Goal: Navigation & Orientation: Find specific page/section

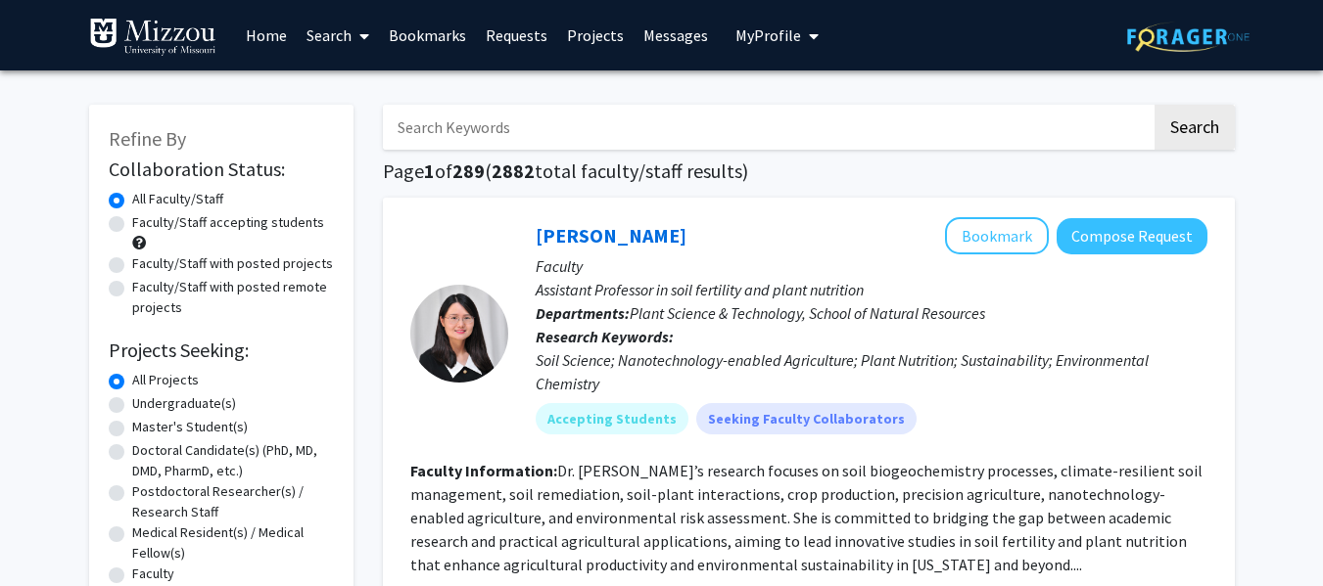
click at [132, 403] on label "Undergraduate(s)" at bounding box center [184, 404] width 104 height 21
click at [132, 403] on input "Undergraduate(s)" at bounding box center [138, 400] width 13 height 13
radio input "true"
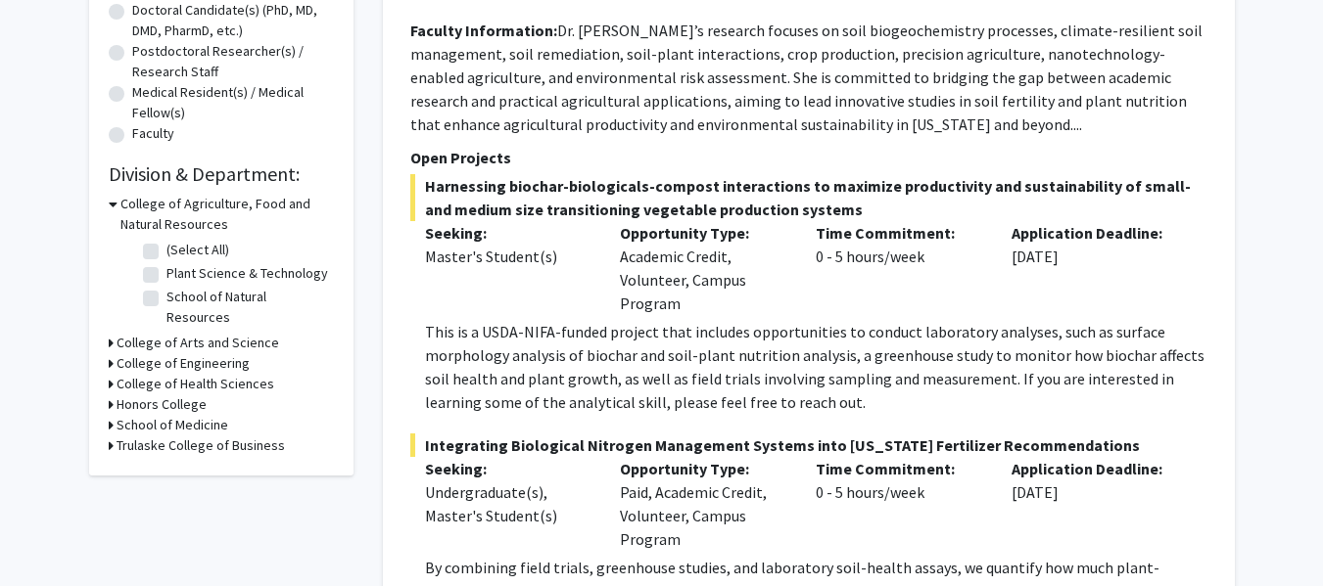
scroll to position [458, 0]
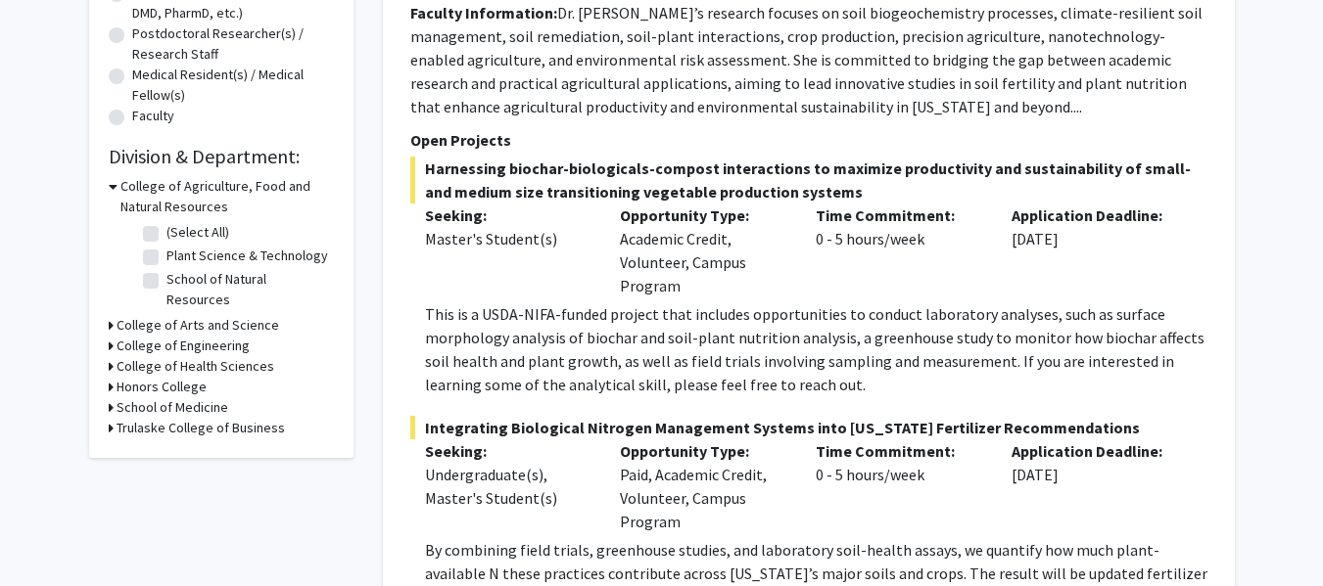
click at [116, 188] on icon at bounding box center [113, 186] width 9 height 21
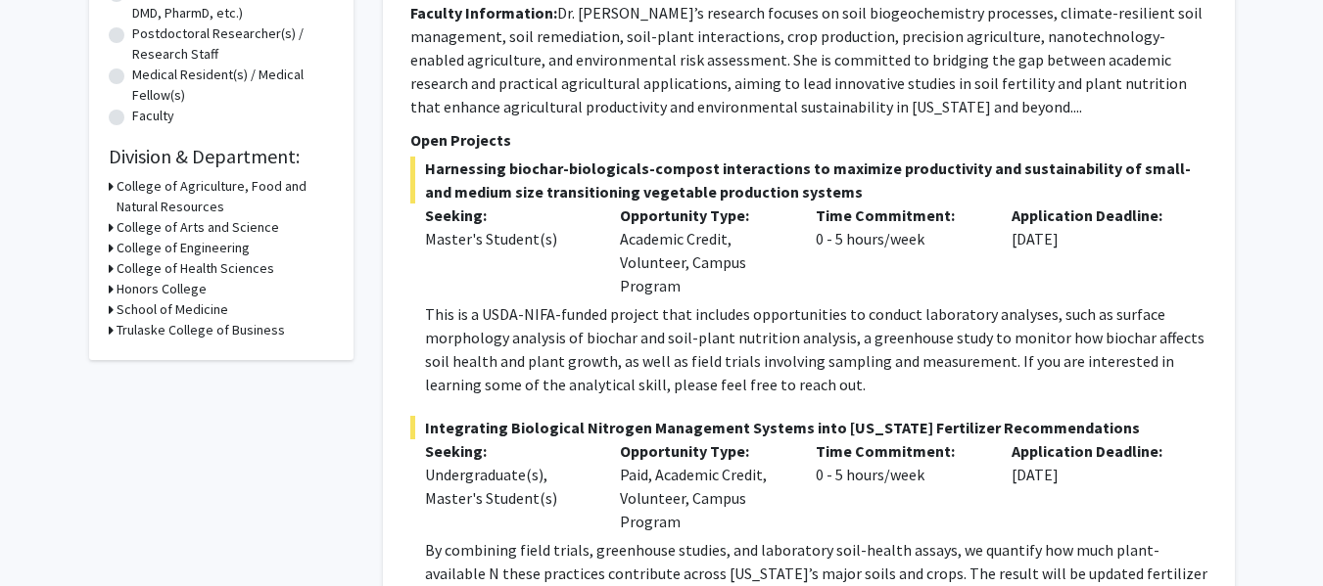
click at [109, 223] on icon at bounding box center [111, 227] width 5 height 21
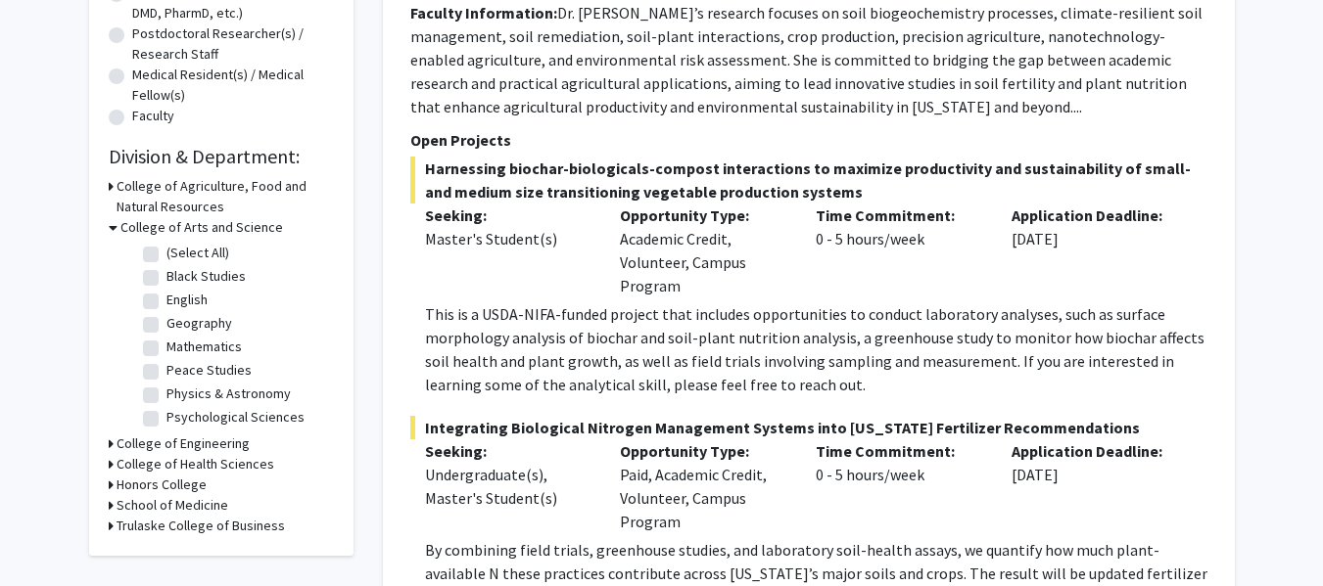
click at [166, 254] on label "(Select All)" at bounding box center [197, 253] width 63 height 21
click at [166, 254] on input "(Select All)" at bounding box center [172, 249] width 13 height 13
checkbox input "true"
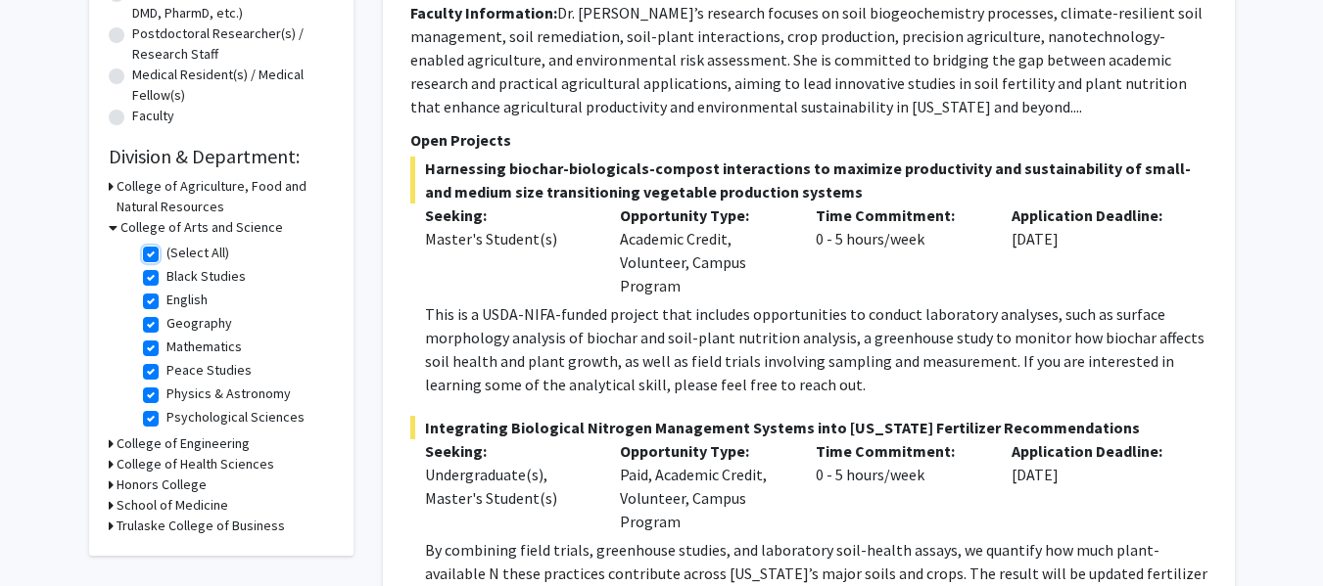
checkbox input "true"
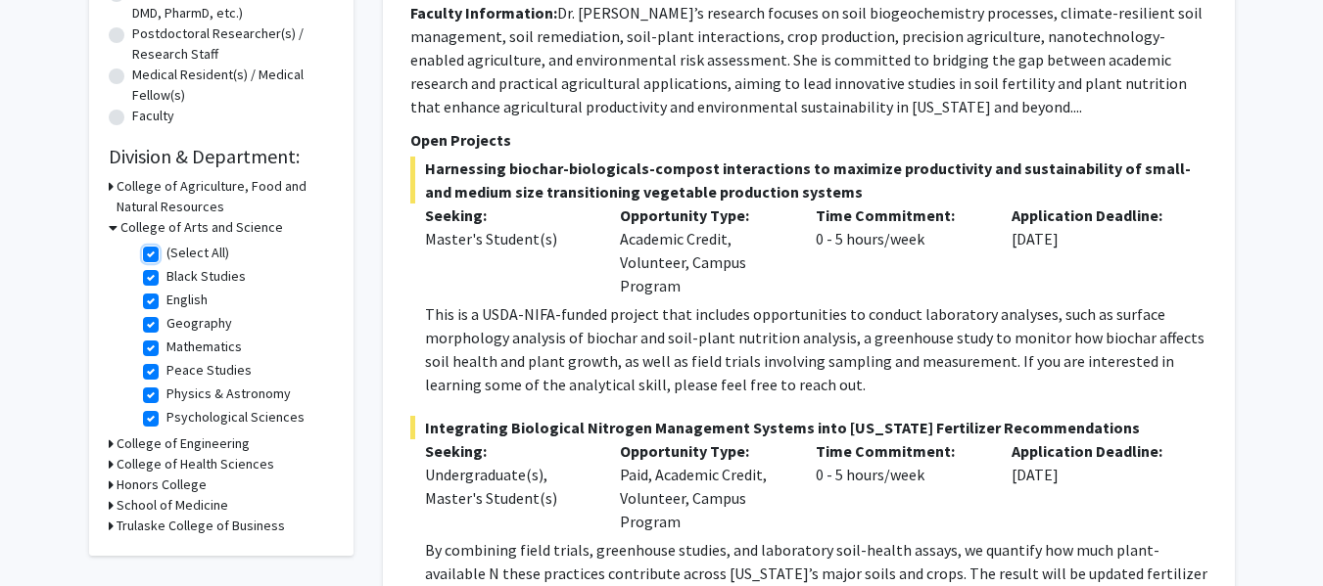
checkbox input "true"
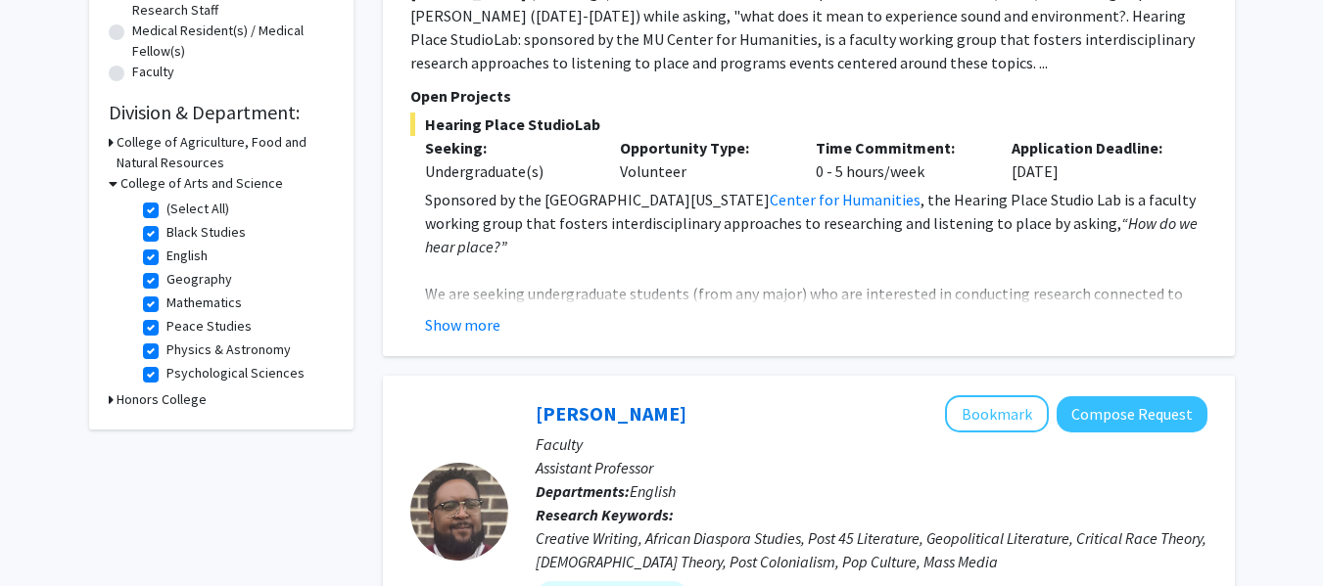
scroll to position [474, 0]
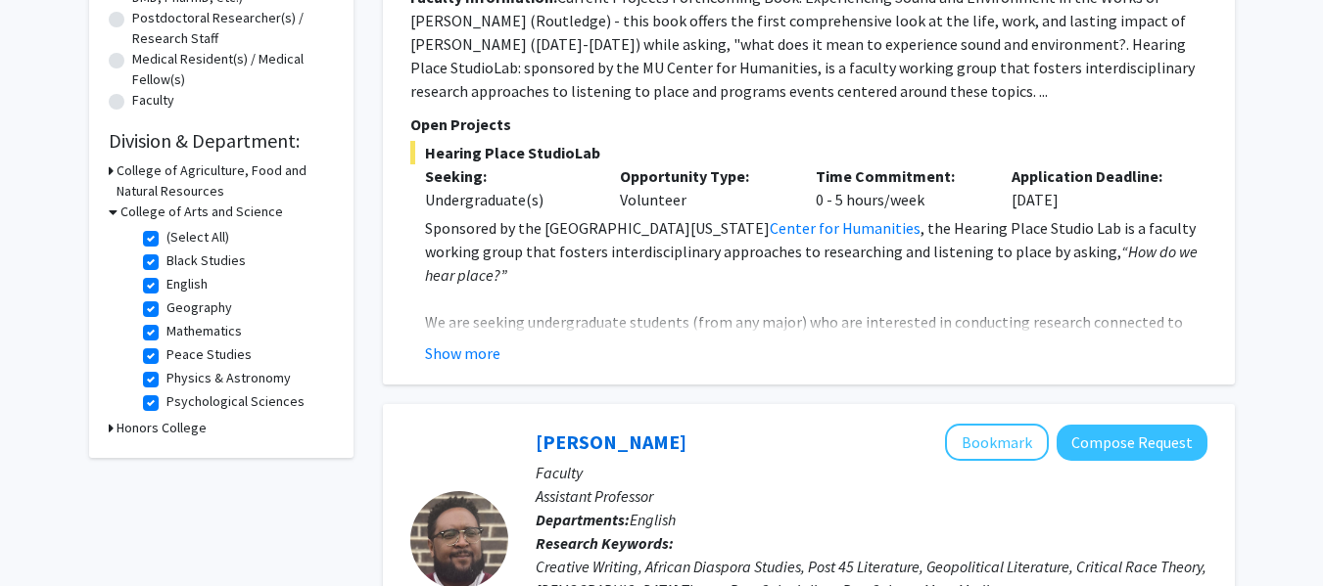
click at [166, 335] on label "Mathematics" at bounding box center [203, 331] width 75 height 21
click at [166, 334] on input "Mathematics" at bounding box center [172, 327] width 13 height 13
checkbox input "false"
checkbox input "true"
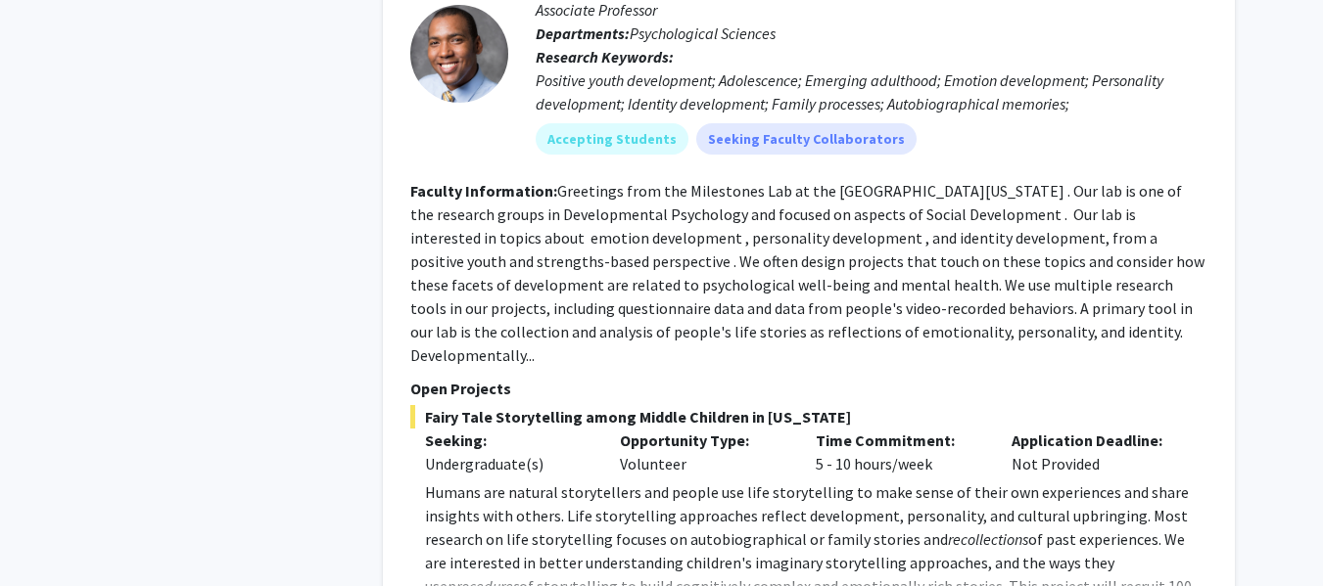
scroll to position [2585, 0]
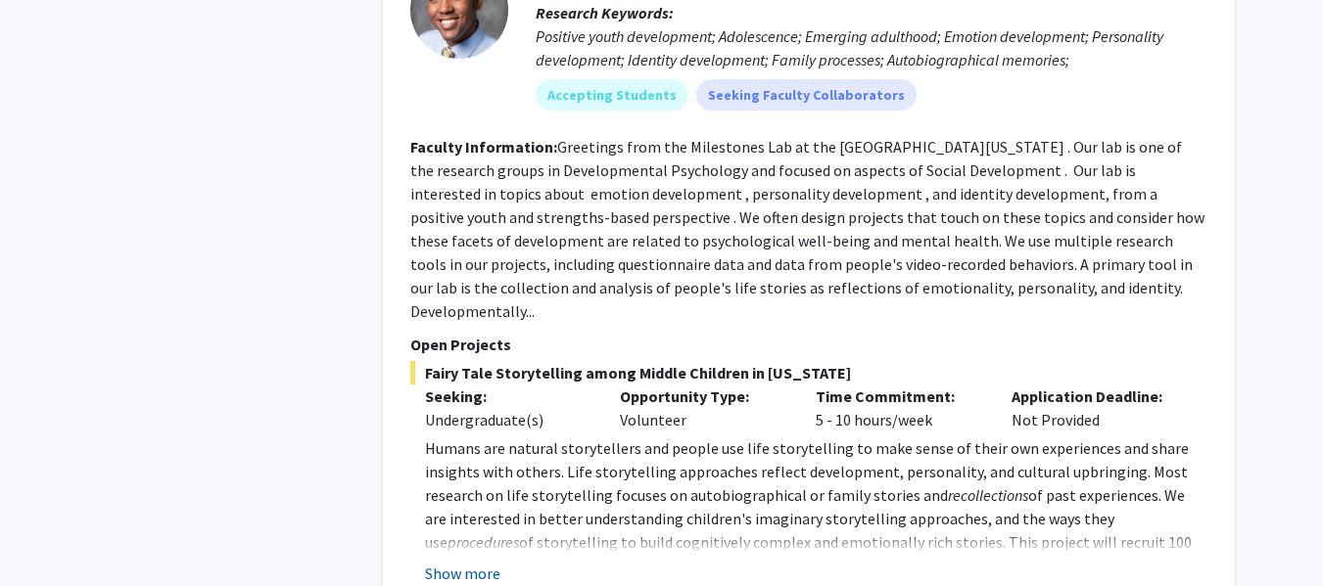
click at [451, 562] on button "Show more" at bounding box center [462, 573] width 75 height 23
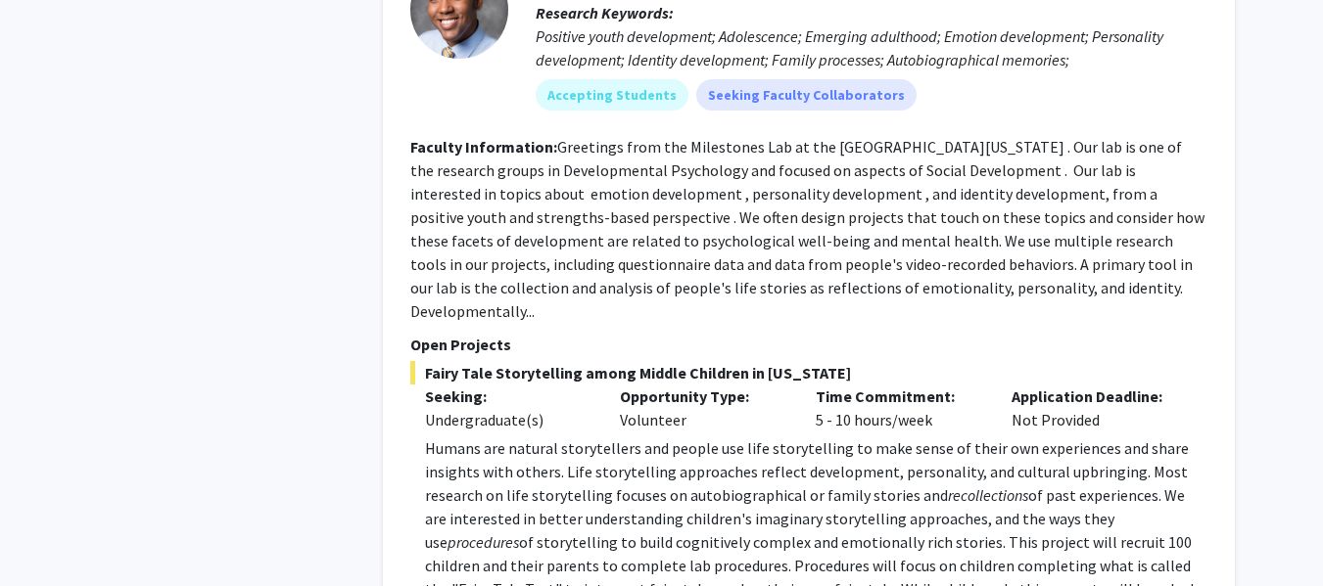
click at [1119, 437] on p "Humans are natural storytellers and people use life storytelling to make sense …" at bounding box center [816, 554] width 782 height 235
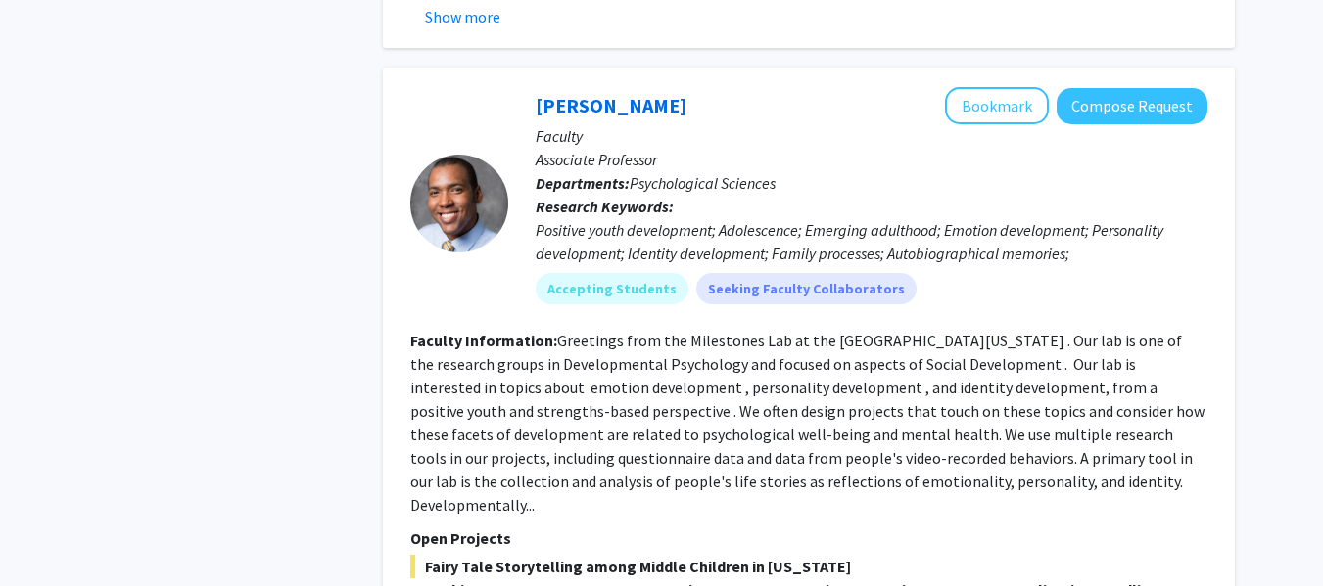
scroll to position [2389, 0]
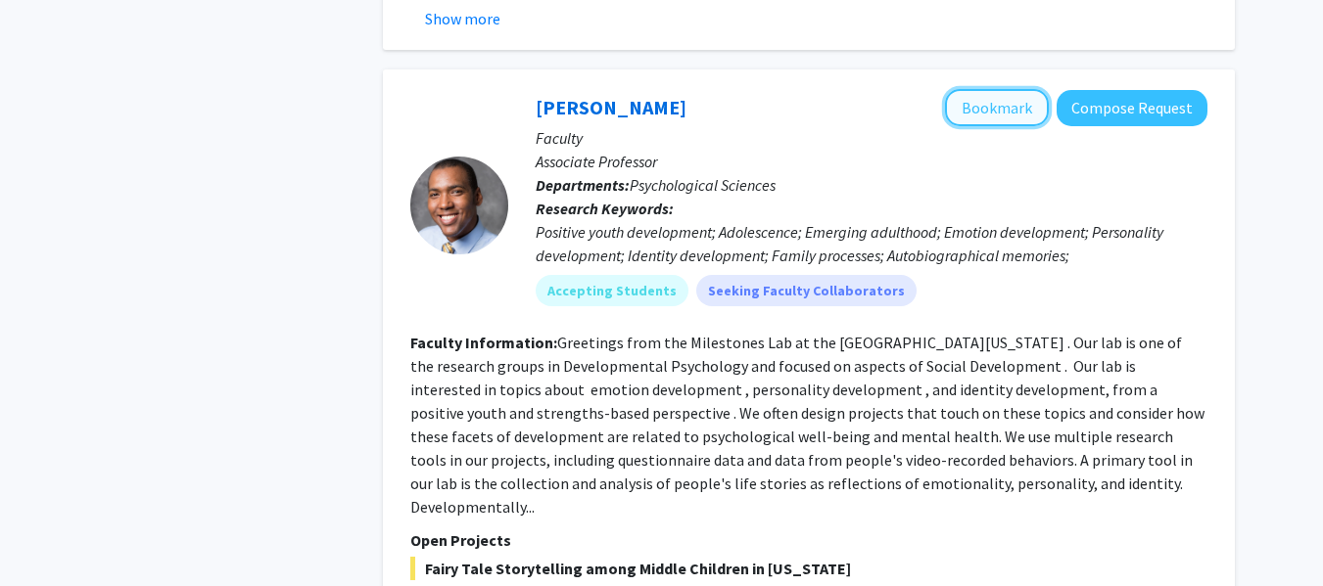
click at [989, 89] on button "Bookmark" at bounding box center [997, 107] width 104 height 37
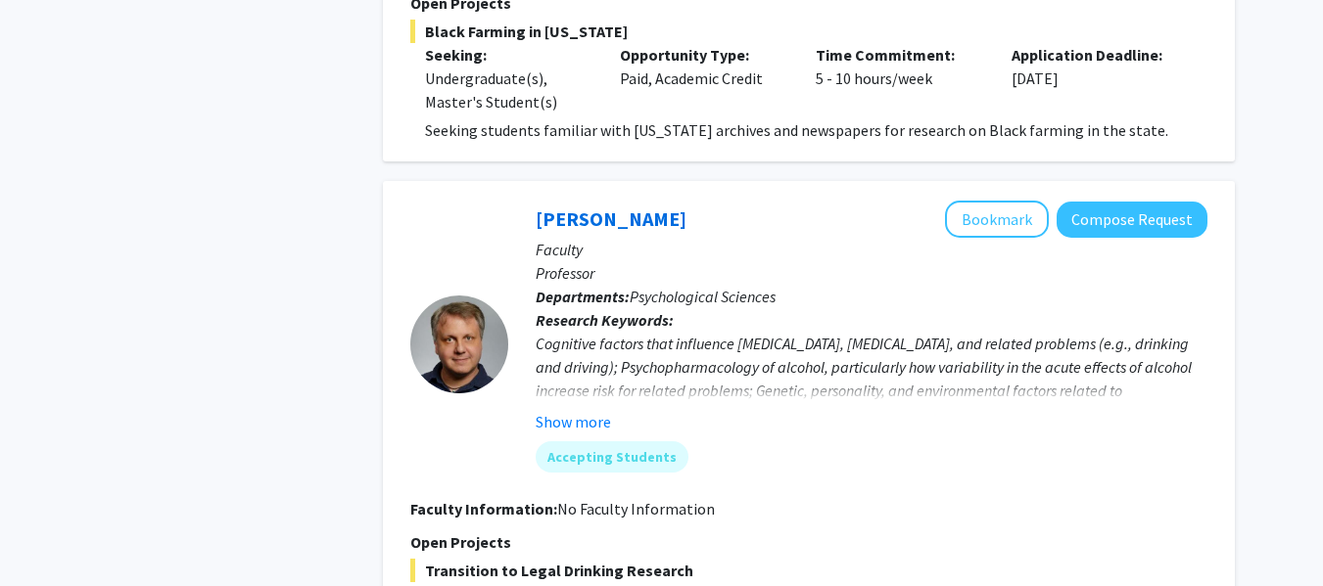
scroll to position [4425, 0]
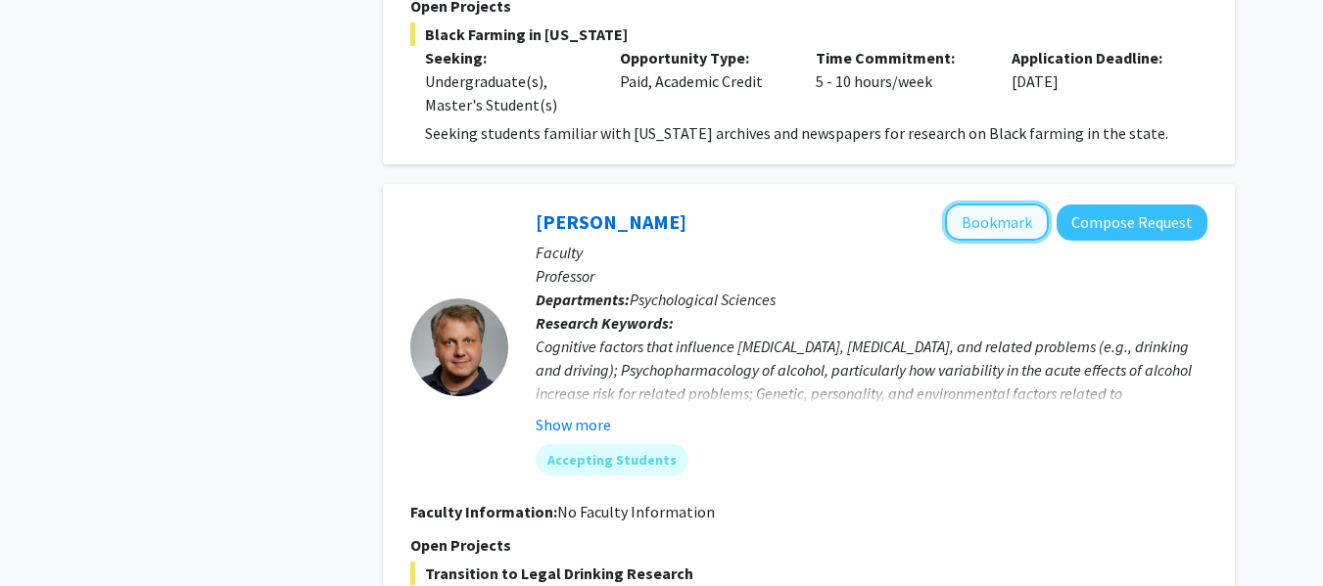
click at [1005, 204] on button "Bookmark" at bounding box center [997, 222] width 104 height 37
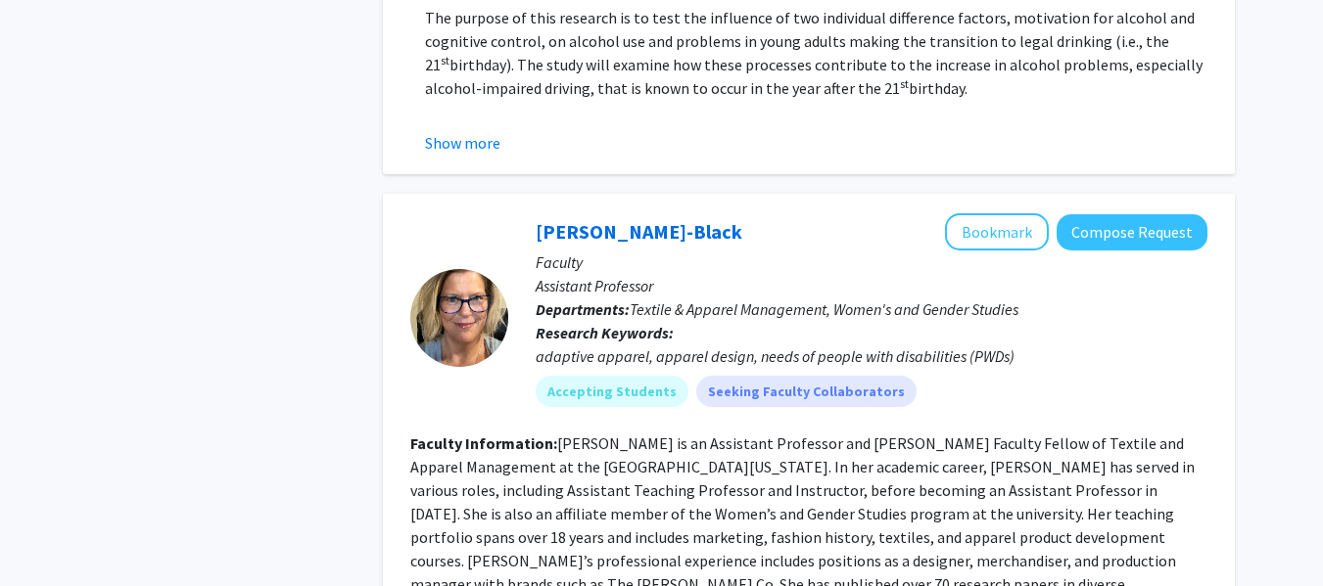
scroll to position [5052, 0]
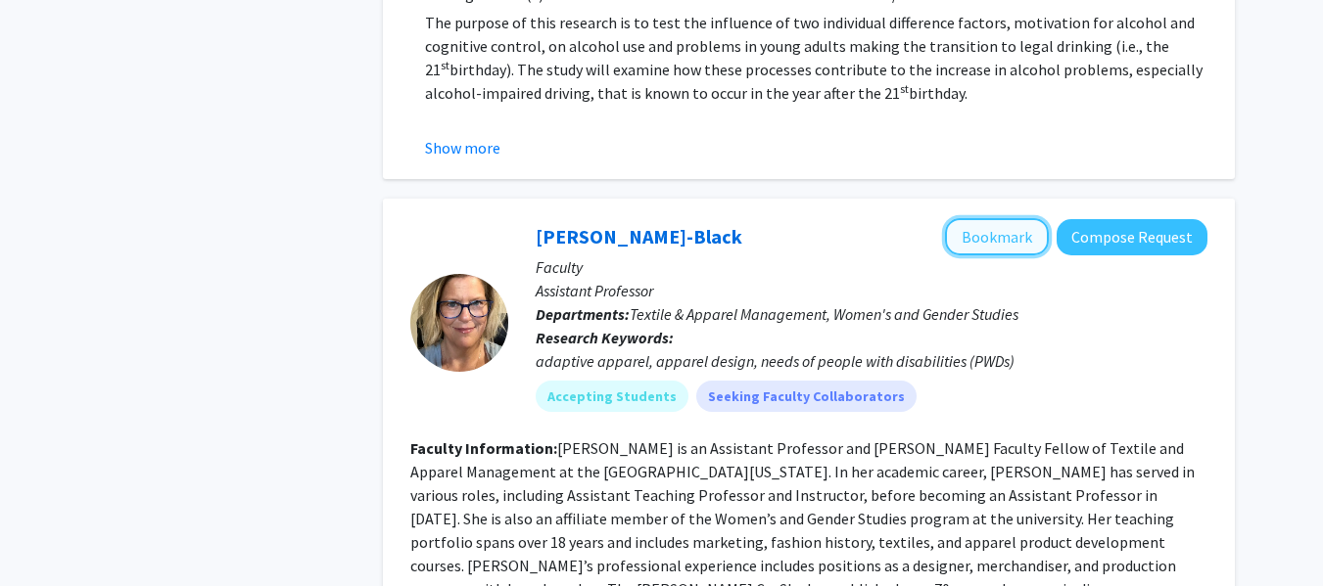
click at [1006, 218] on button "Bookmark" at bounding box center [997, 236] width 104 height 37
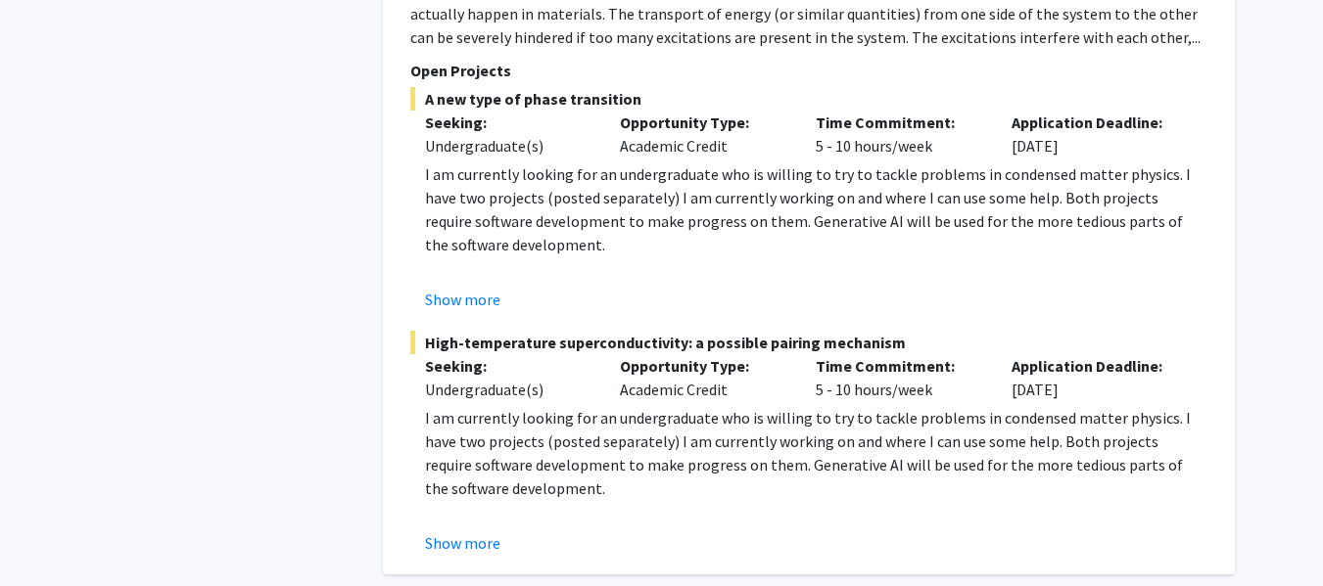
scroll to position [6657, 0]
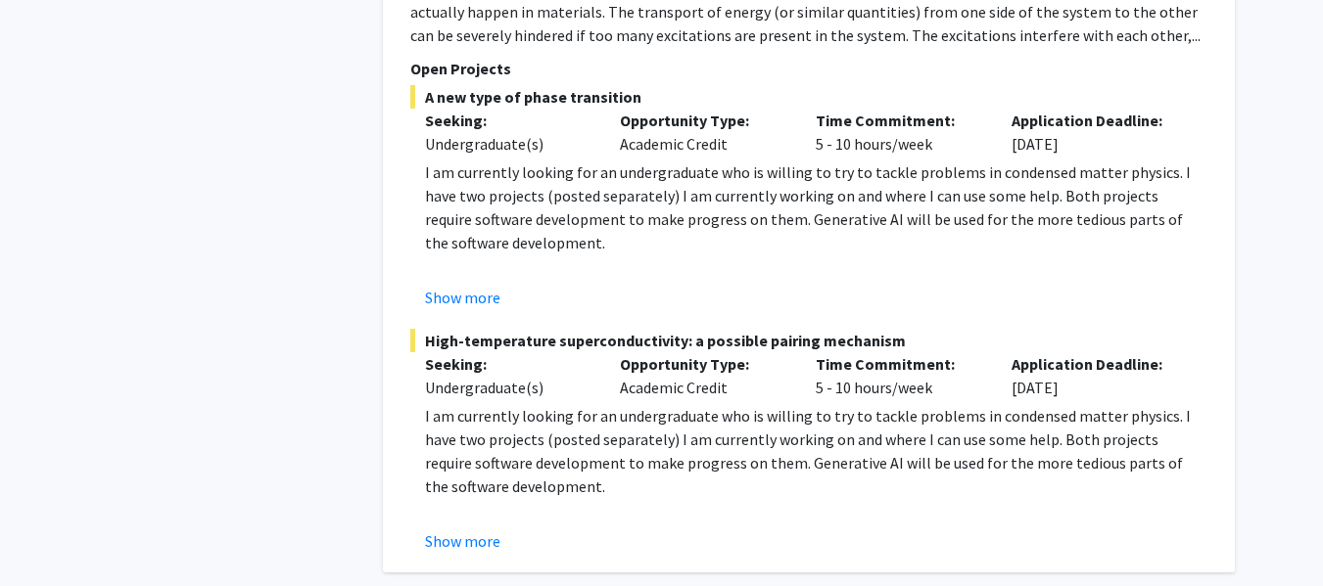
drag, startPoint x: 887, startPoint y: 492, endPoint x: 1274, endPoint y: 521, distance: 387.8
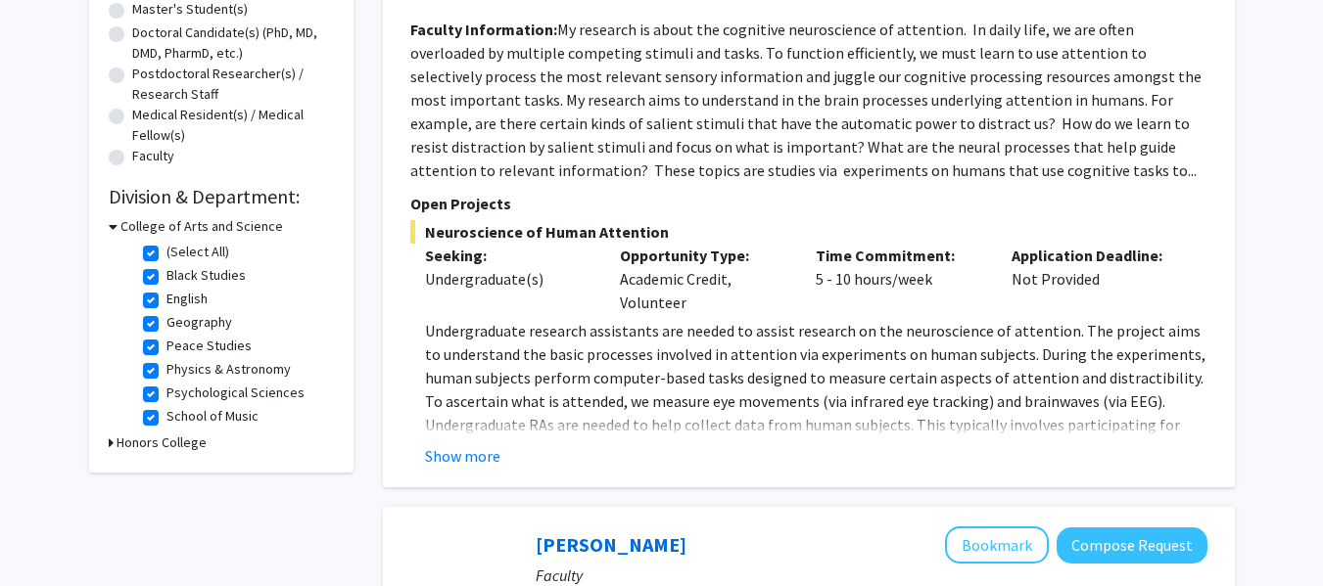
scroll to position [431, 0]
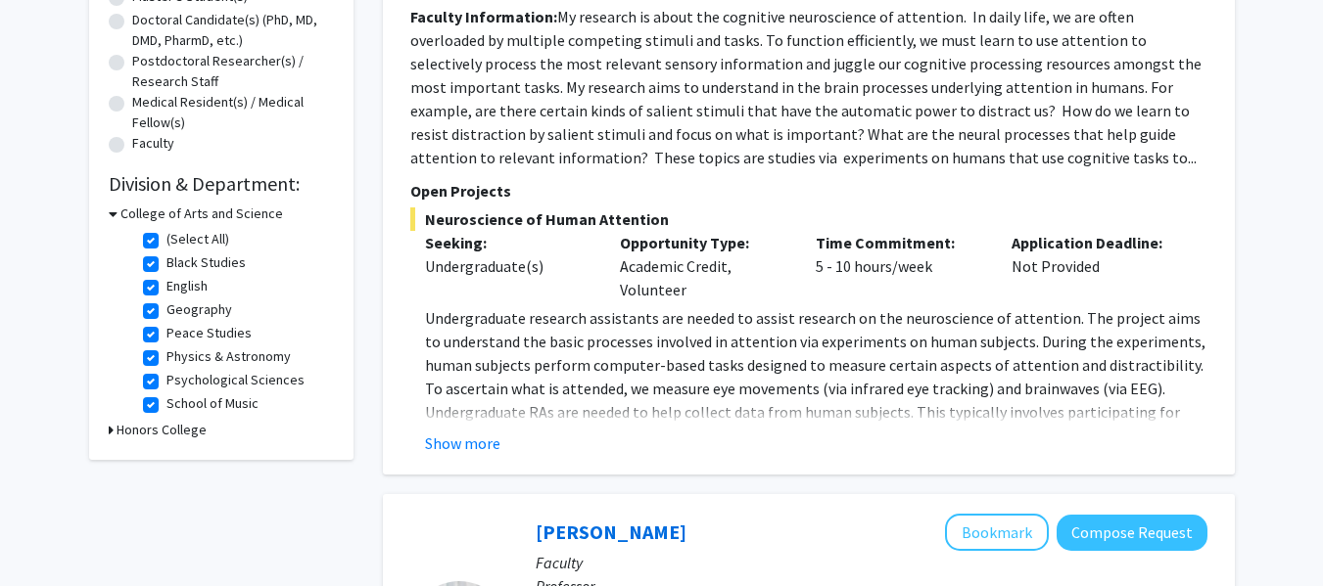
click at [166, 238] on label "(Select All)" at bounding box center [197, 239] width 63 height 21
click at [166, 238] on input "(Select All)" at bounding box center [172, 235] width 13 height 13
checkbox input "false"
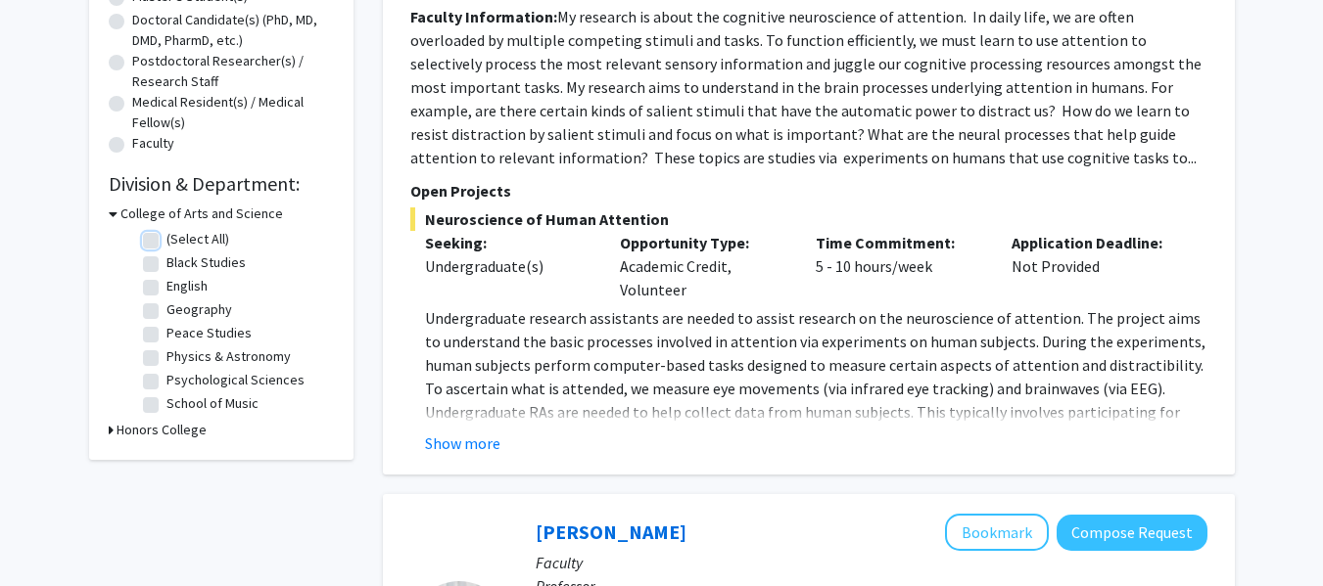
checkbox input "false"
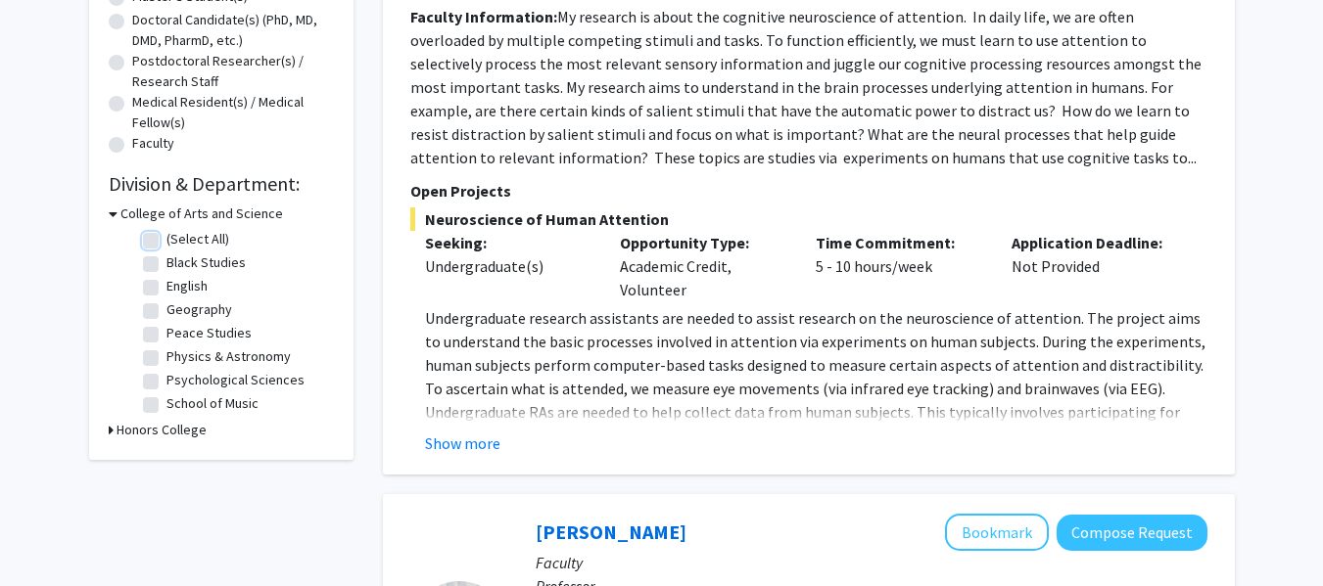
checkbox input "false"
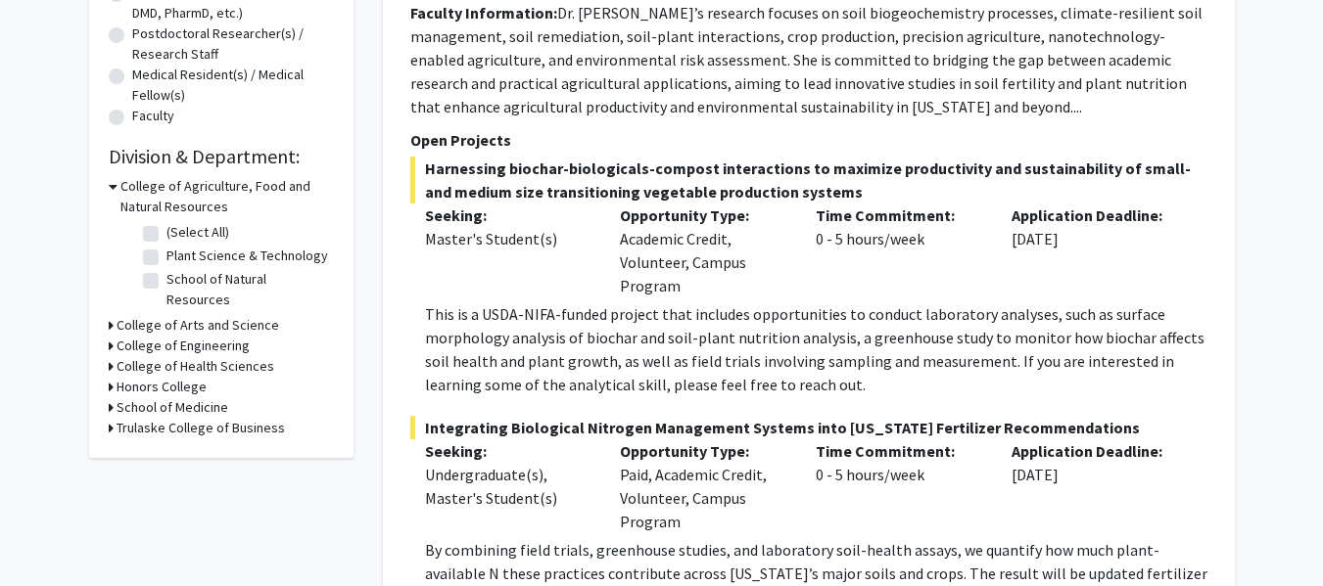
scroll to position [424, 0]
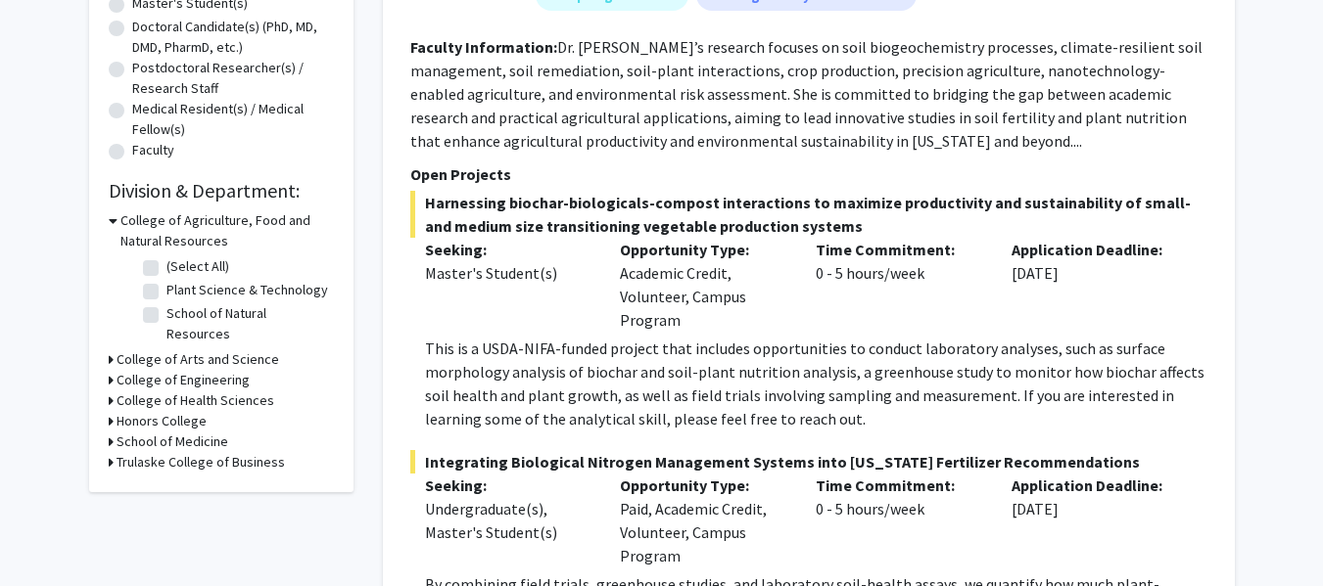
click at [109, 391] on icon at bounding box center [111, 401] width 5 height 21
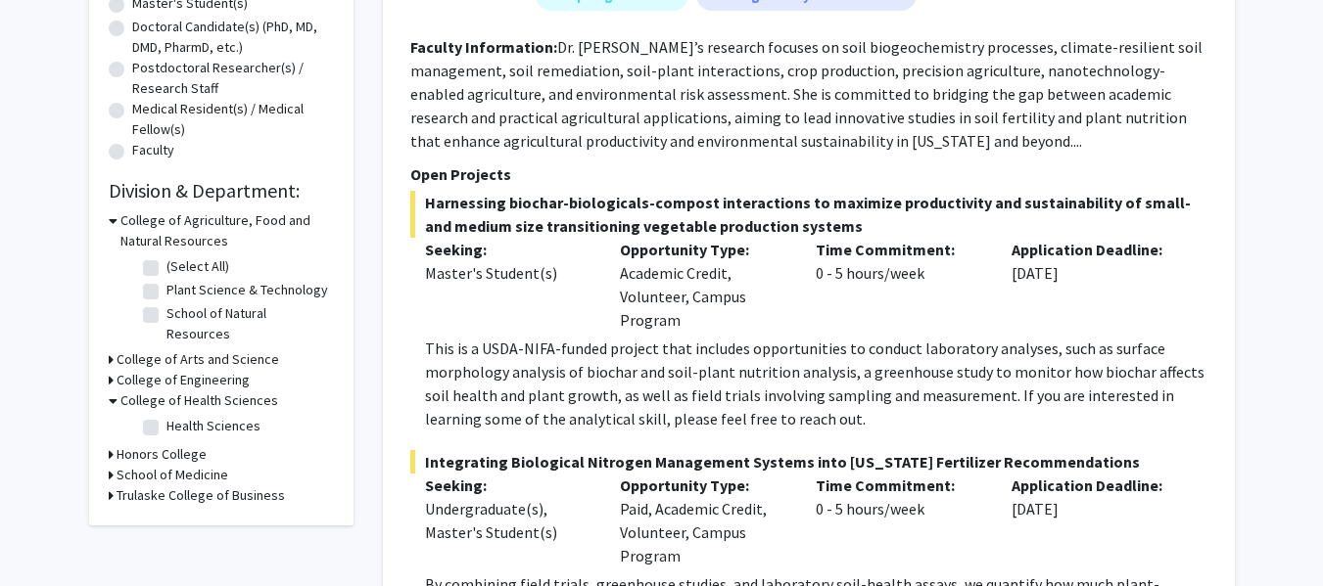
click at [166, 416] on label "Health Sciences" at bounding box center [213, 426] width 94 height 21
click at [166, 416] on input "Health Sciences" at bounding box center [172, 422] width 13 height 13
checkbox input "true"
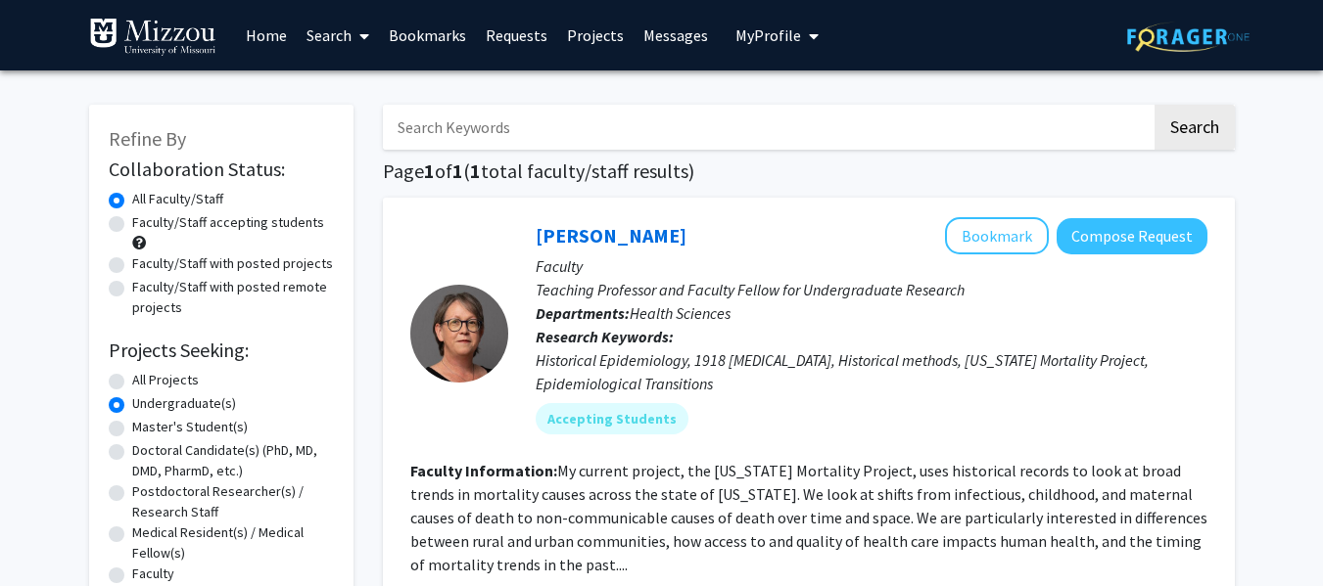
click at [1290, 351] on div "Refine By Collaboration Status: Collaboration Status All Faculty/Staff Collabor…" at bounding box center [661, 541] width 1323 height 942
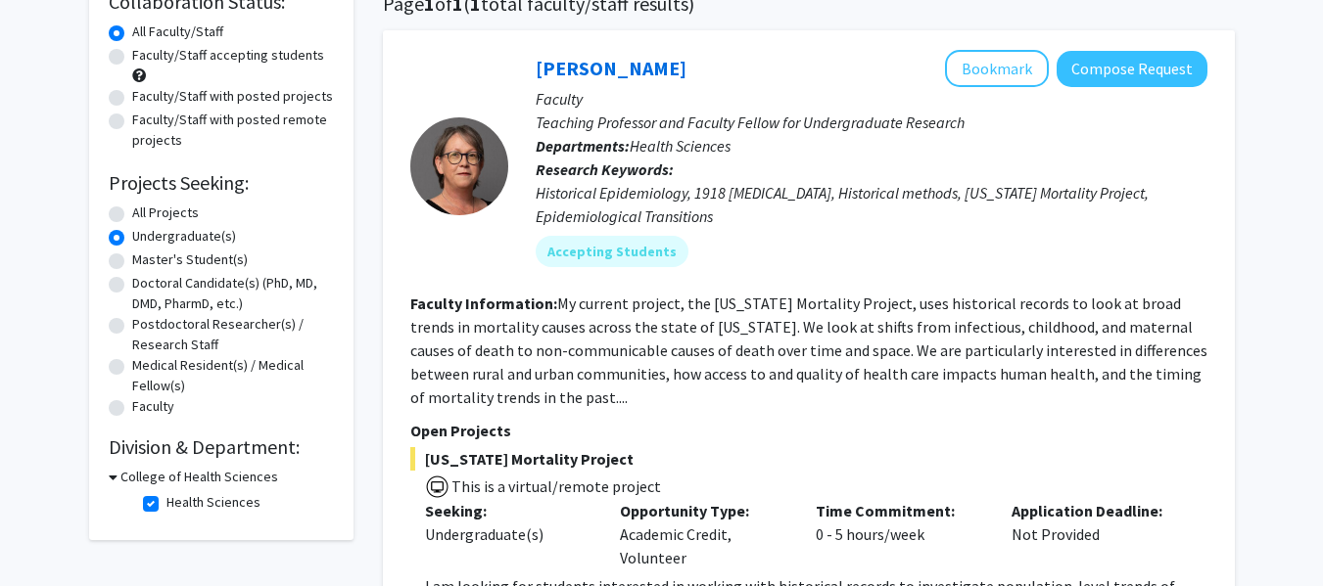
scroll to position [78, 0]
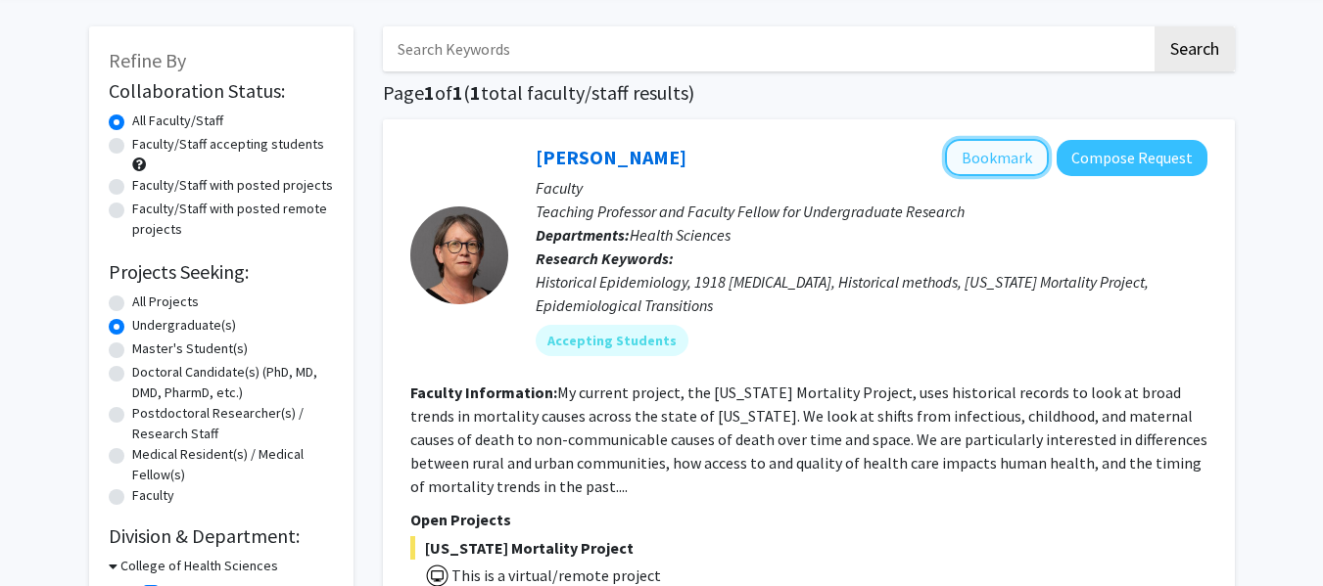
click at [977, 159] on button "Bookmark" at bounding box center [997, 157] width 104 height 37
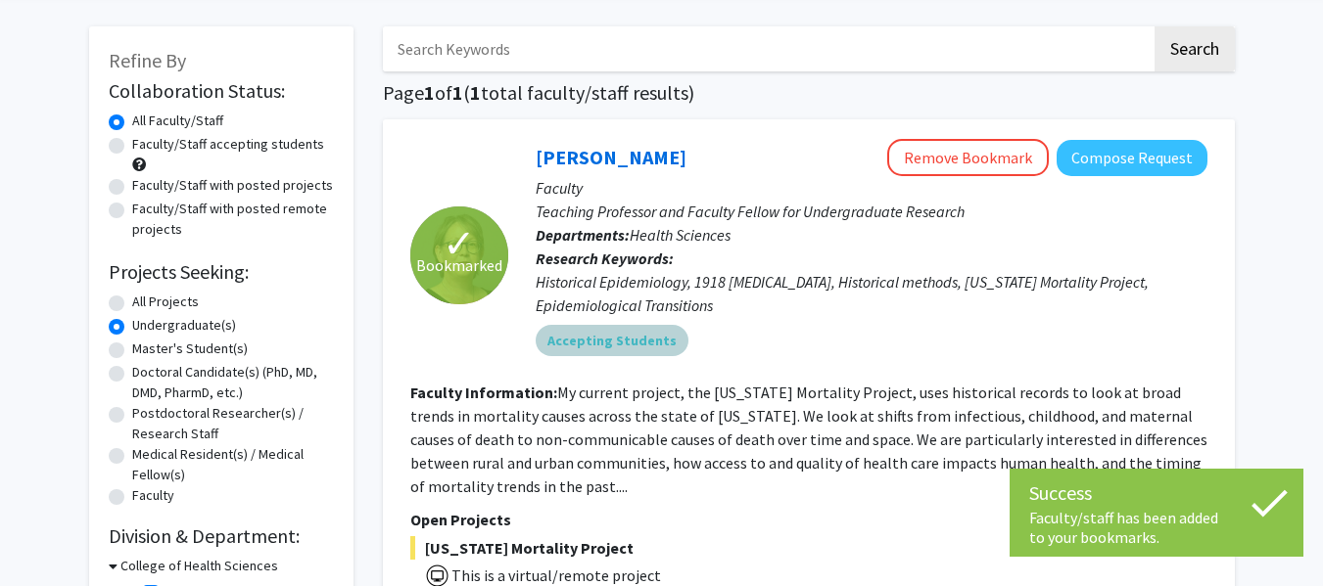
click at [816, 330] on div "Accepting Students" at bounding box center [871, 340] width 679 height 39
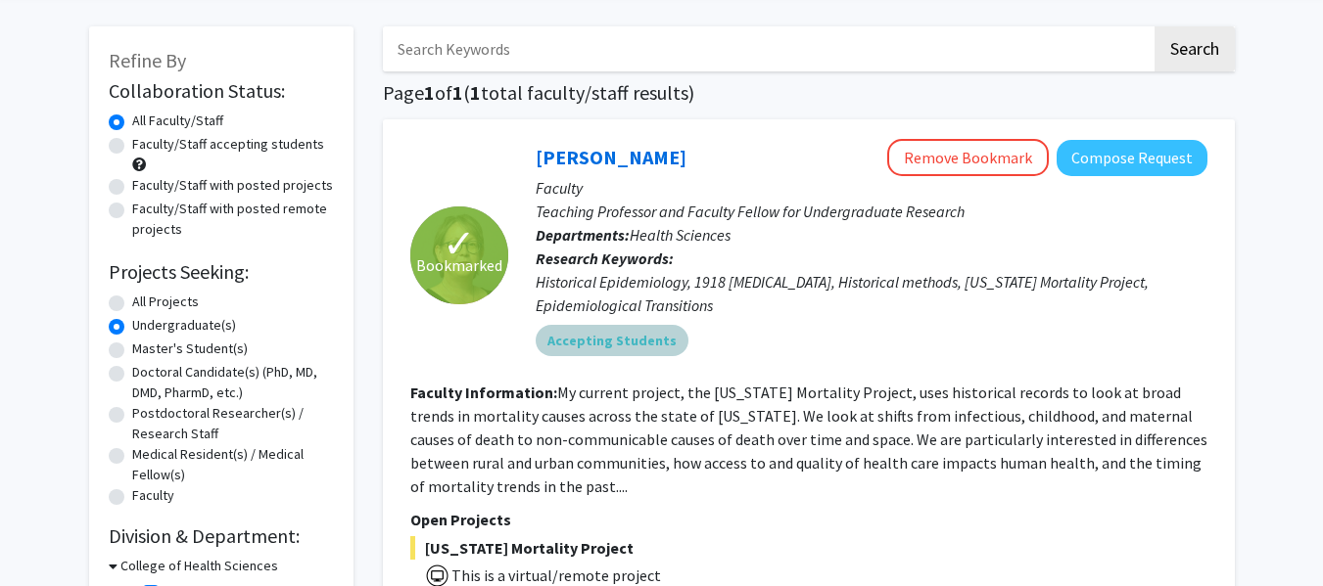
scroll to position [0, 0]
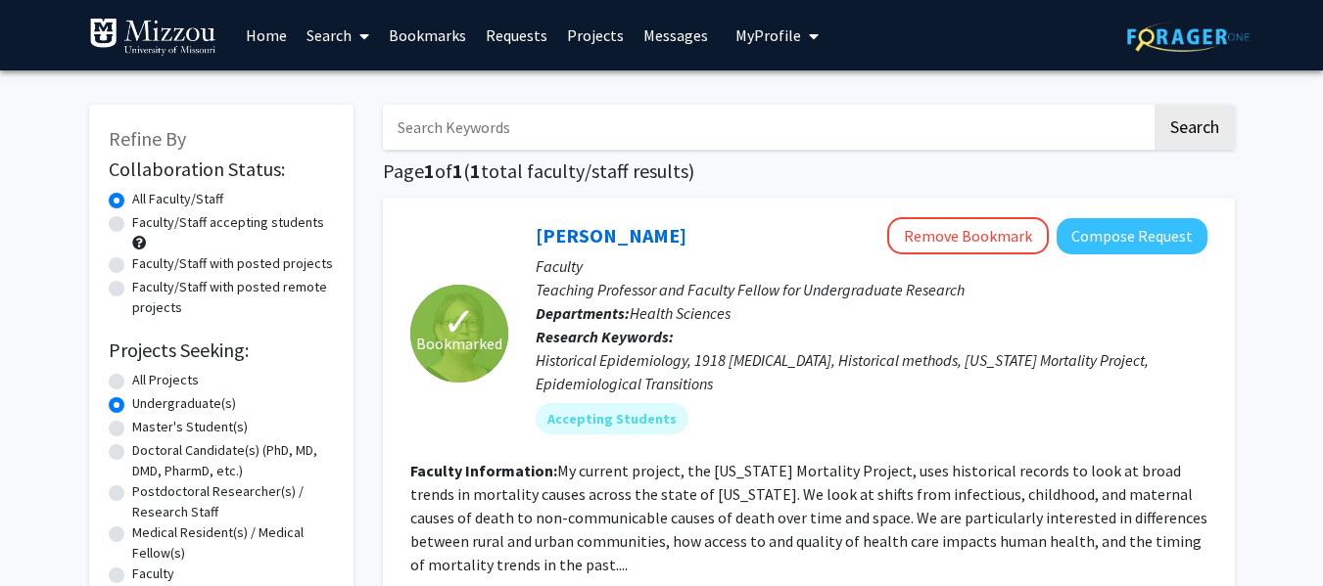
click at [538, 30] on link "Requests" at bounding box center [516, 35] width 81 height 69
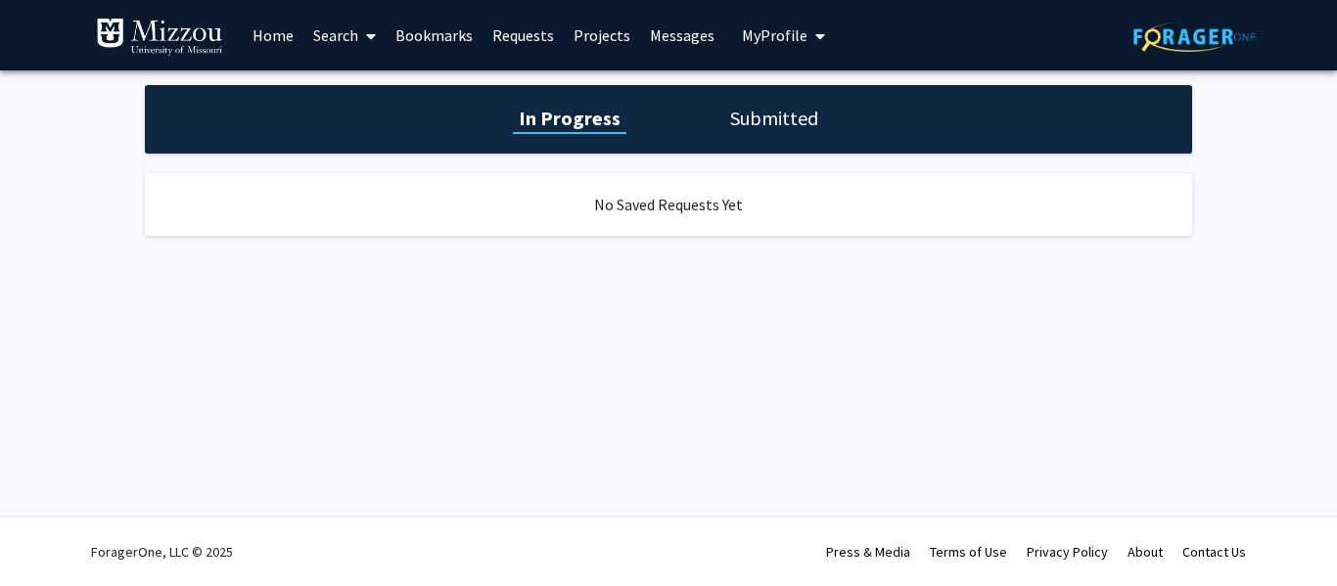
click at [616, 33] on link "Projects" at bounding box center [602, 35] width 76 height 69
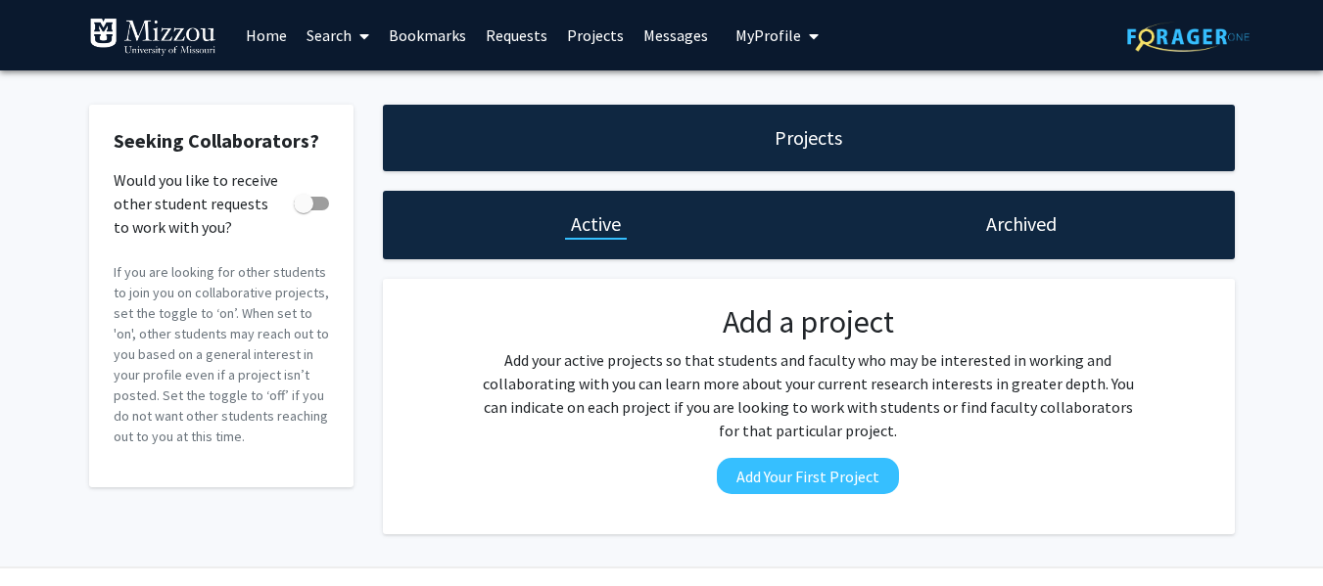
click at [685, 33] on link "Messages" at bounding box center [675, 35] width 84 height 69
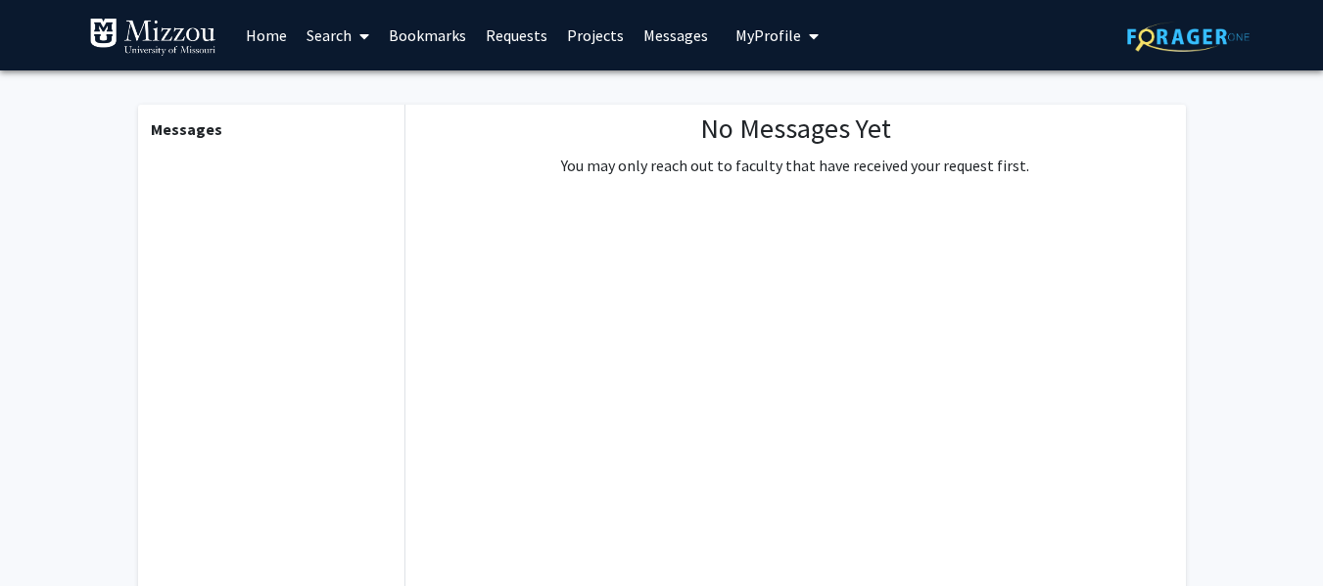
click at [441, 18] on link "Bookmarks" at bounding box center [427, 35] width 97 height 69
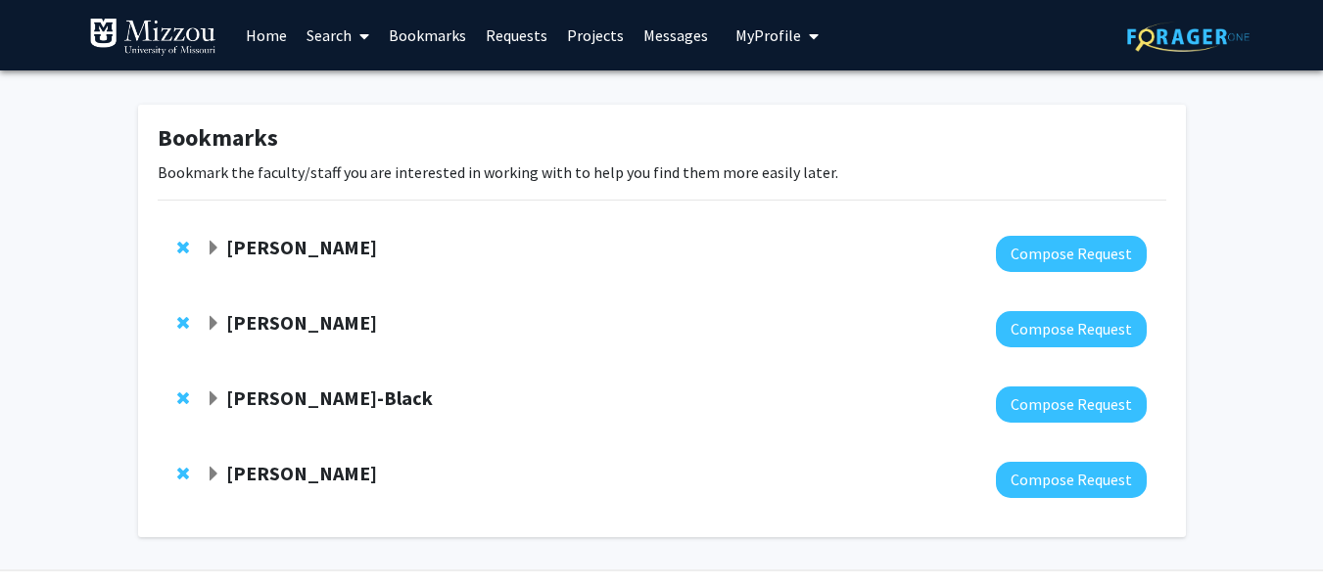
click at [219, 245] on span "Expand Jordan Booker Bookmark" at bounding box center [214, 249] width 16 height 16
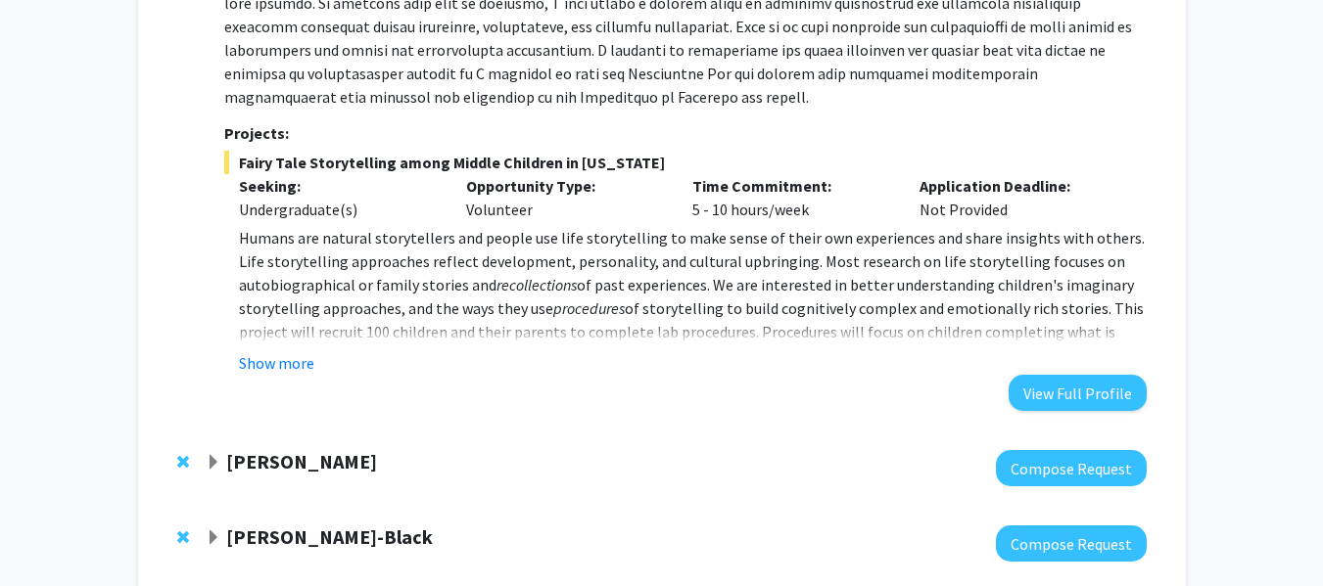
scroll to position [484, 0]
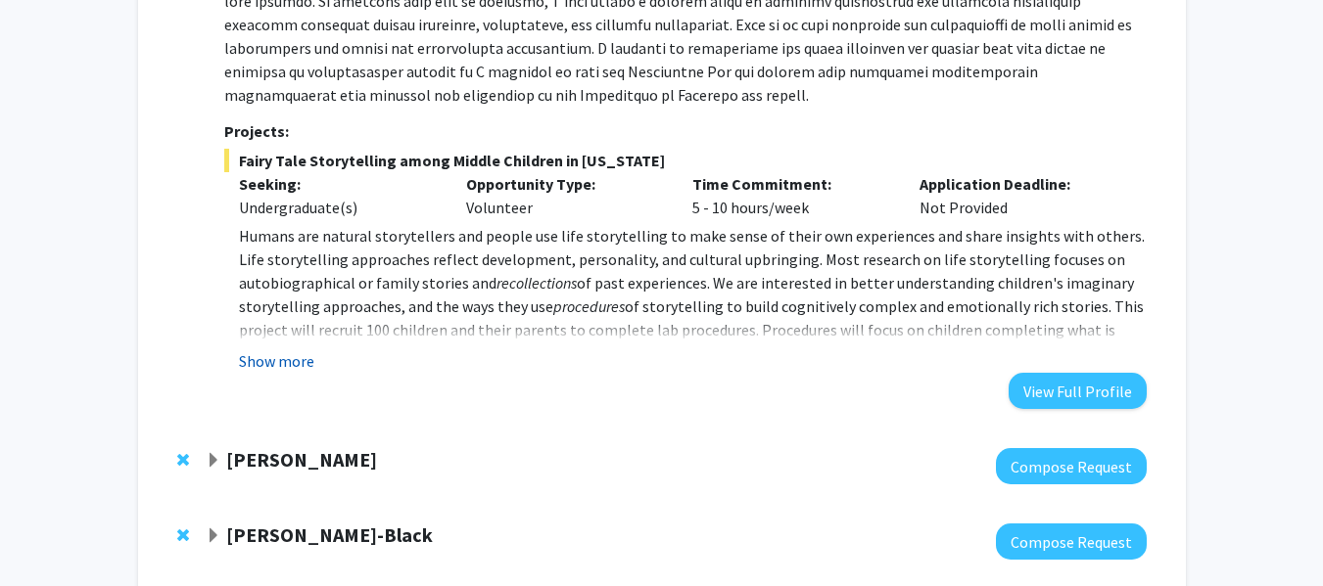
click at [264, 350] on button "Show more" at bounding box center [276, 361] width 75 height 23
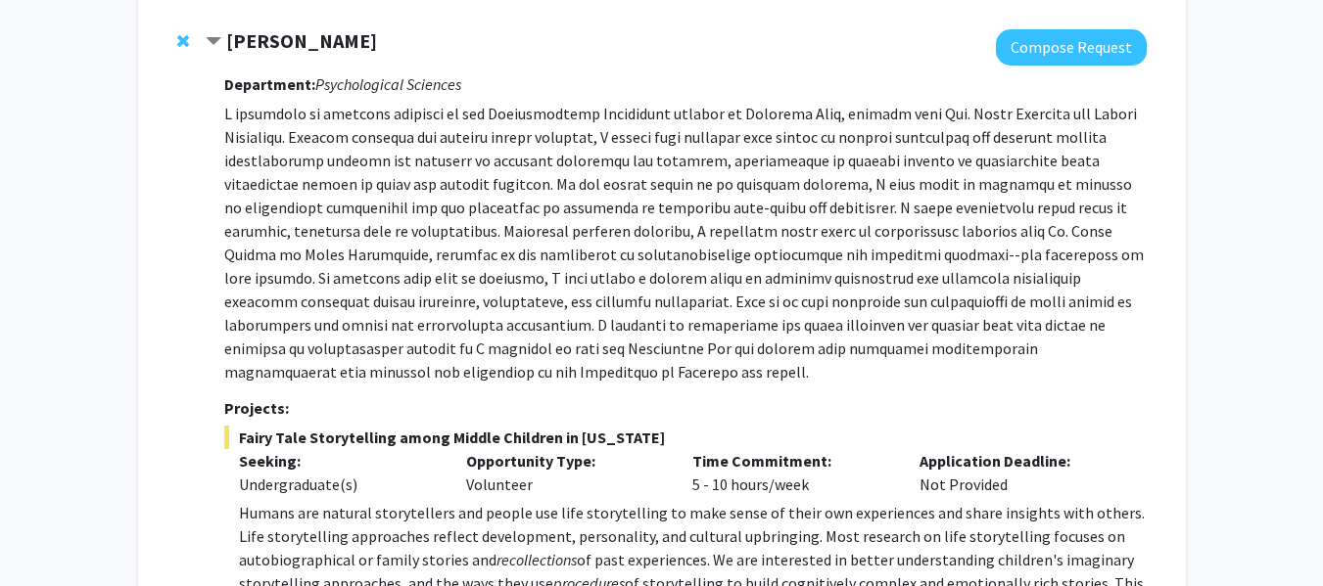
scroll to position [200, 0]
